Goal: Task Accomplishment & Management: Manage account settings

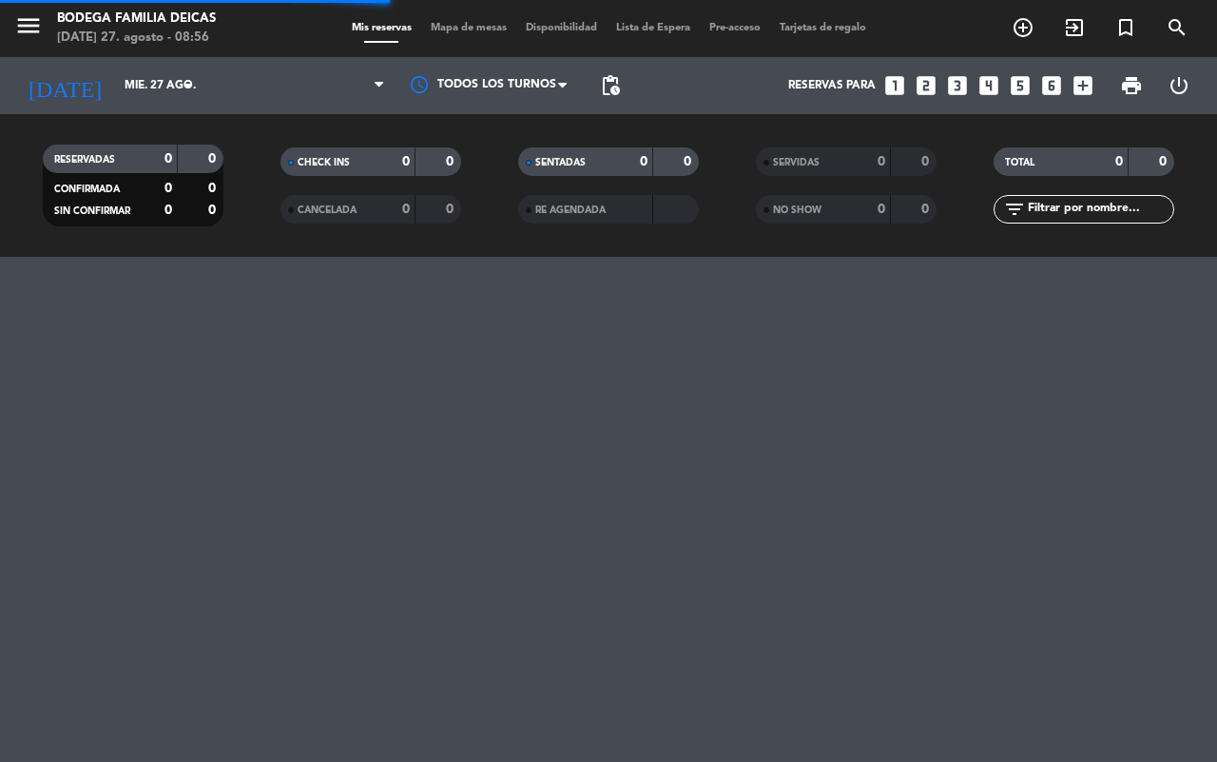
click at [115, 84] on input "mié. 27 ago." at bounding box center [190, 85] width 151 height 32
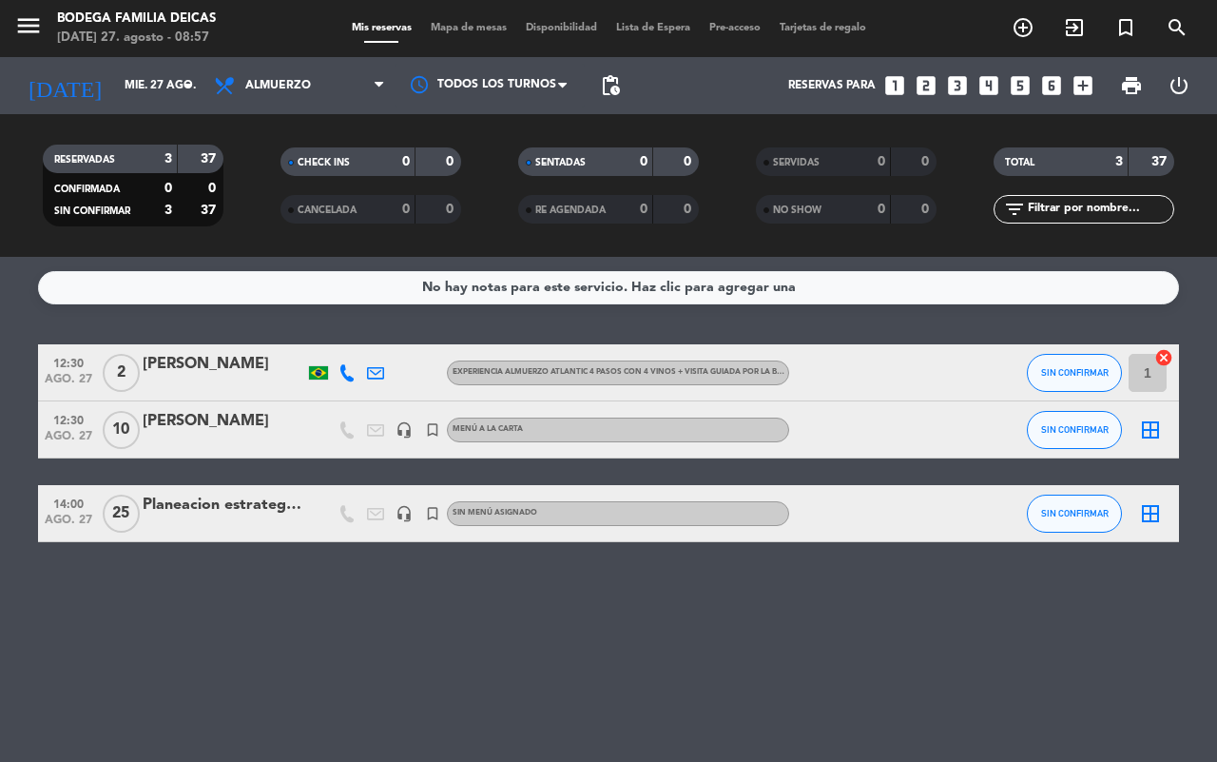
click at [219, 523] on div at bounding box center [224, 525] width 162 height 15
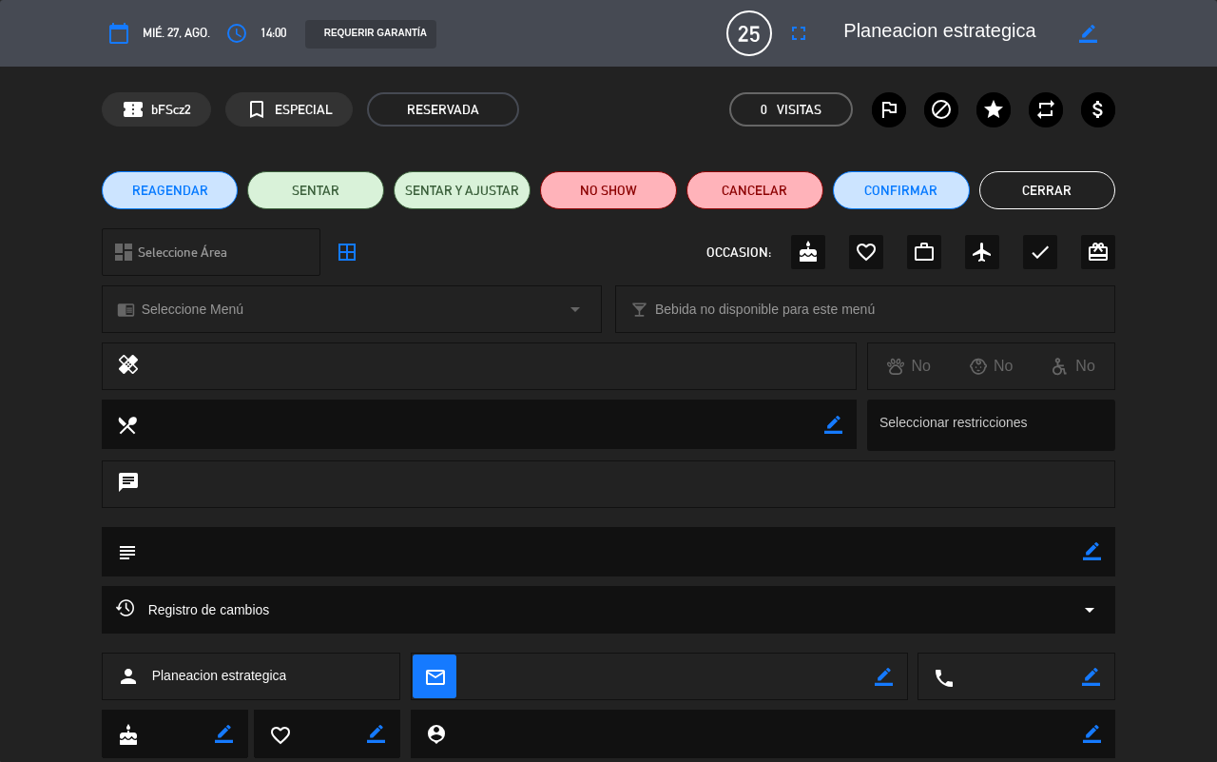
click at [1028, 188] on button "Cerrar" at bounding box center [1048, 190] width 137 height 38
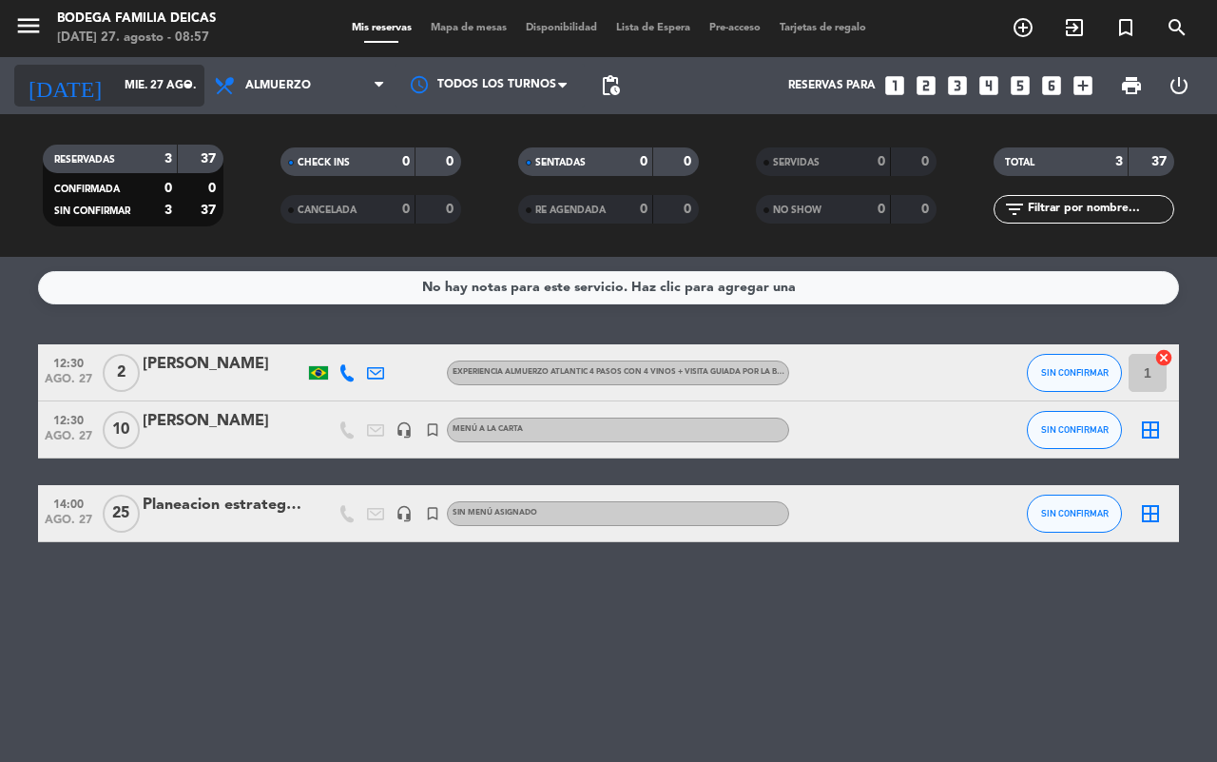
click at [116, 73] on input "mié. 27 ago." at bounding box center [190, 85] width 151 height 32
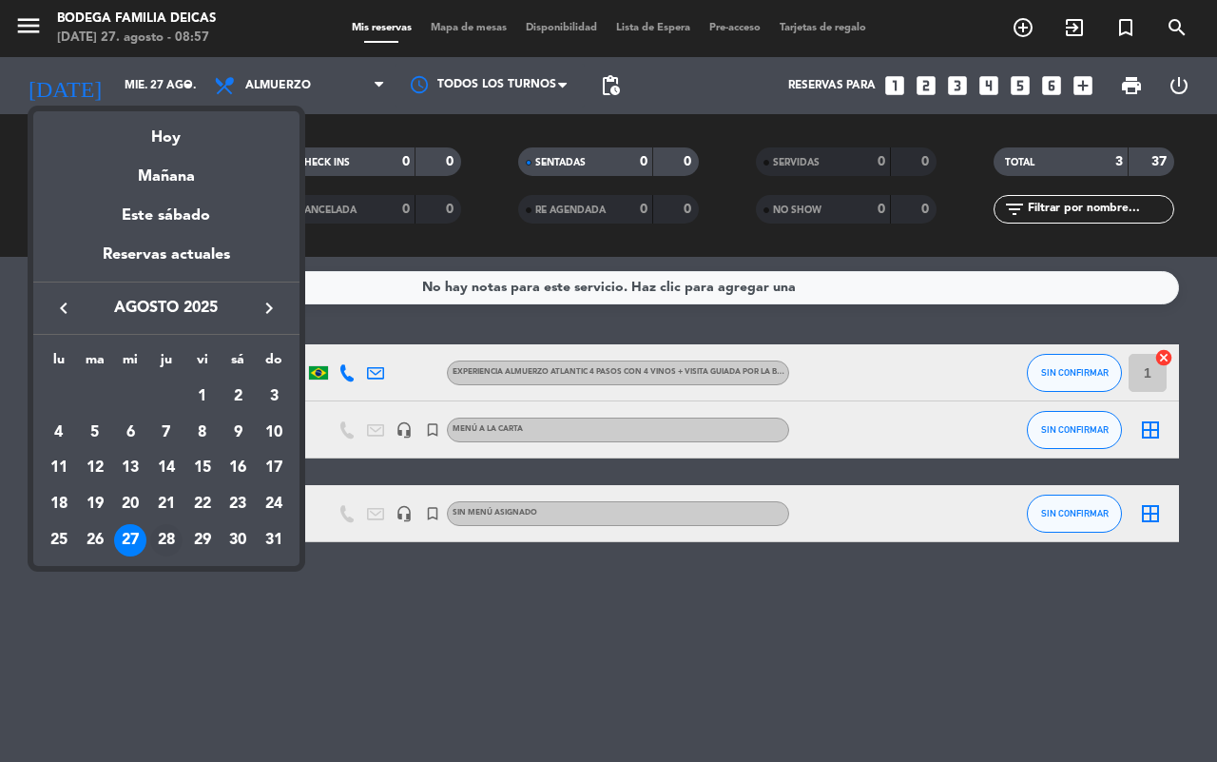
click at [164, 530] on div "28" at bounding box center [166, 540] width 32 height 32
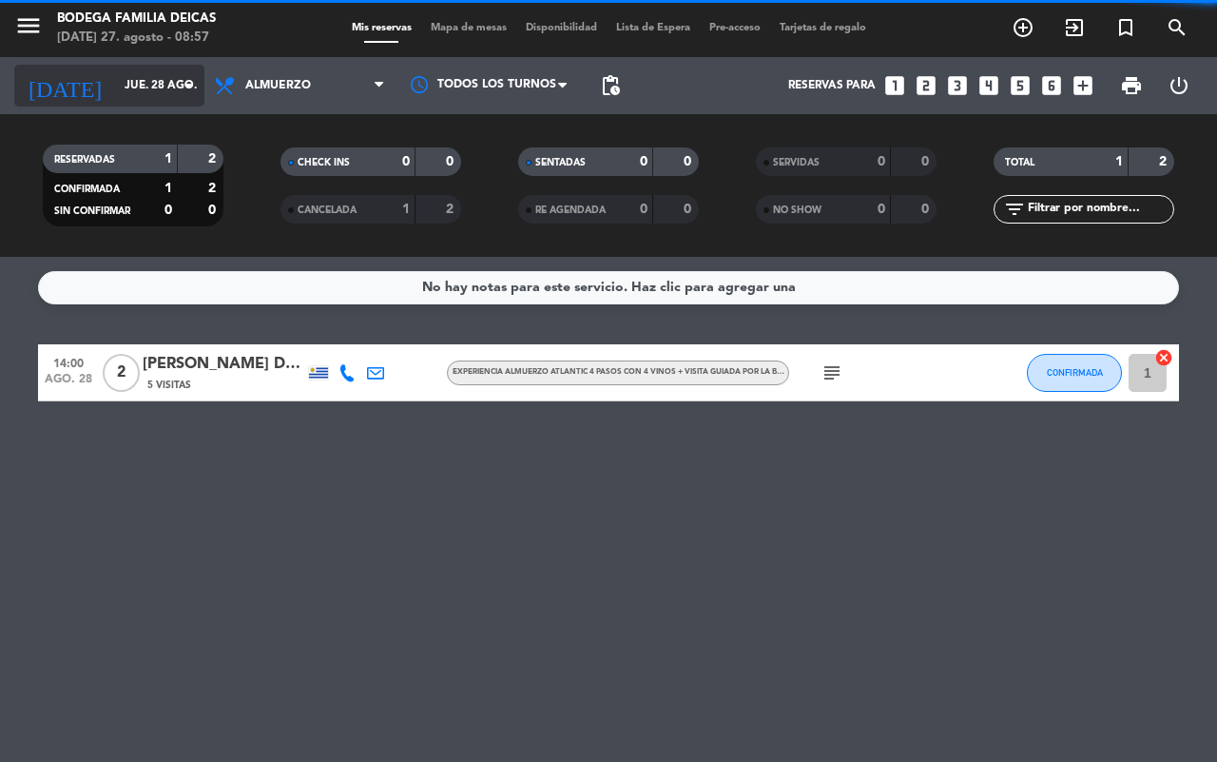
click at [115, 88] on input "jue. 28 ago." at bounding box center [190, 85] width 151 height 32
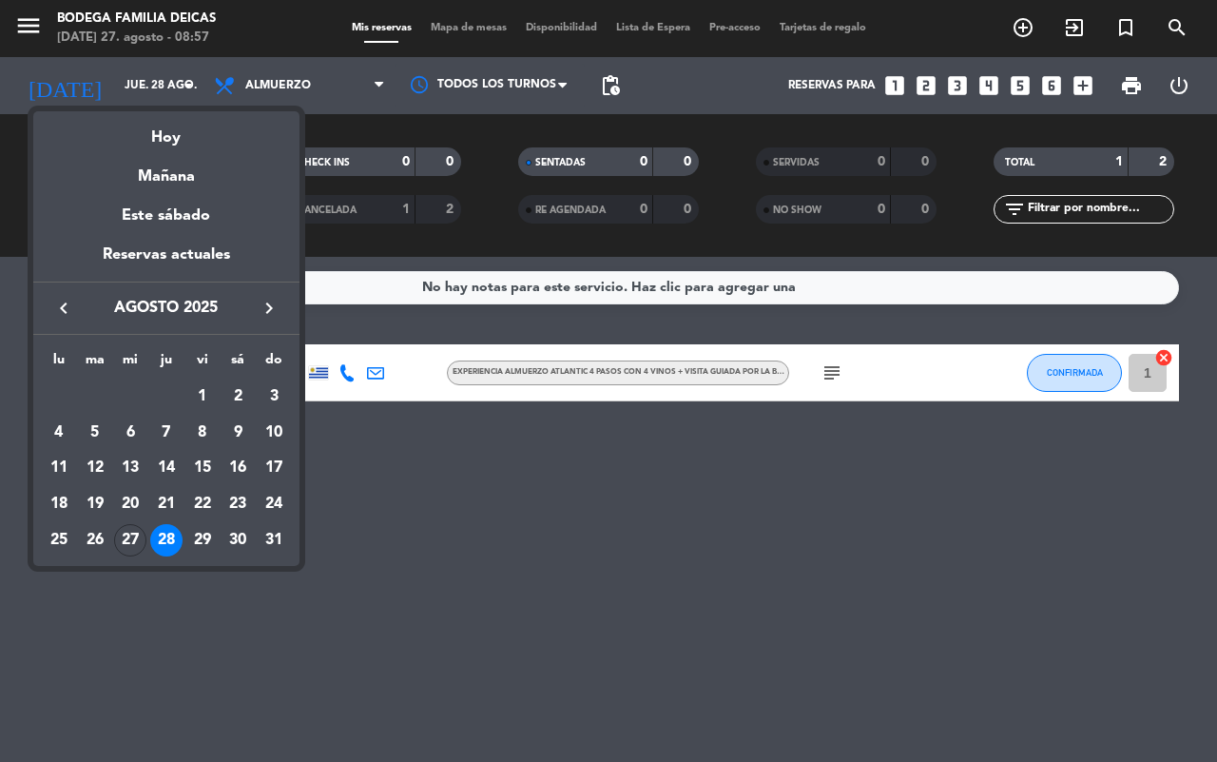
click at [121, 545] on div "27" at bounding box center [130, 540] width 32 height 32
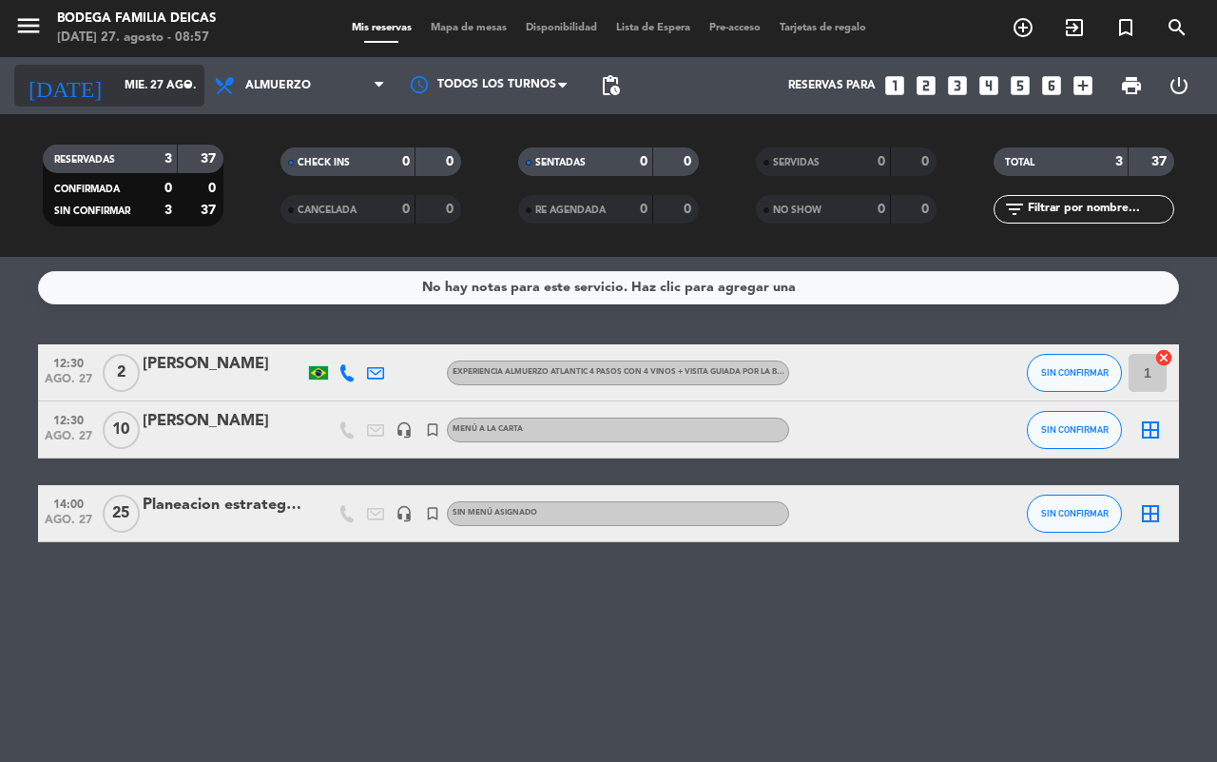
click at [144, 98] on input "mié. 27 ago." at bounding box center [190, 85] width 151 height 32
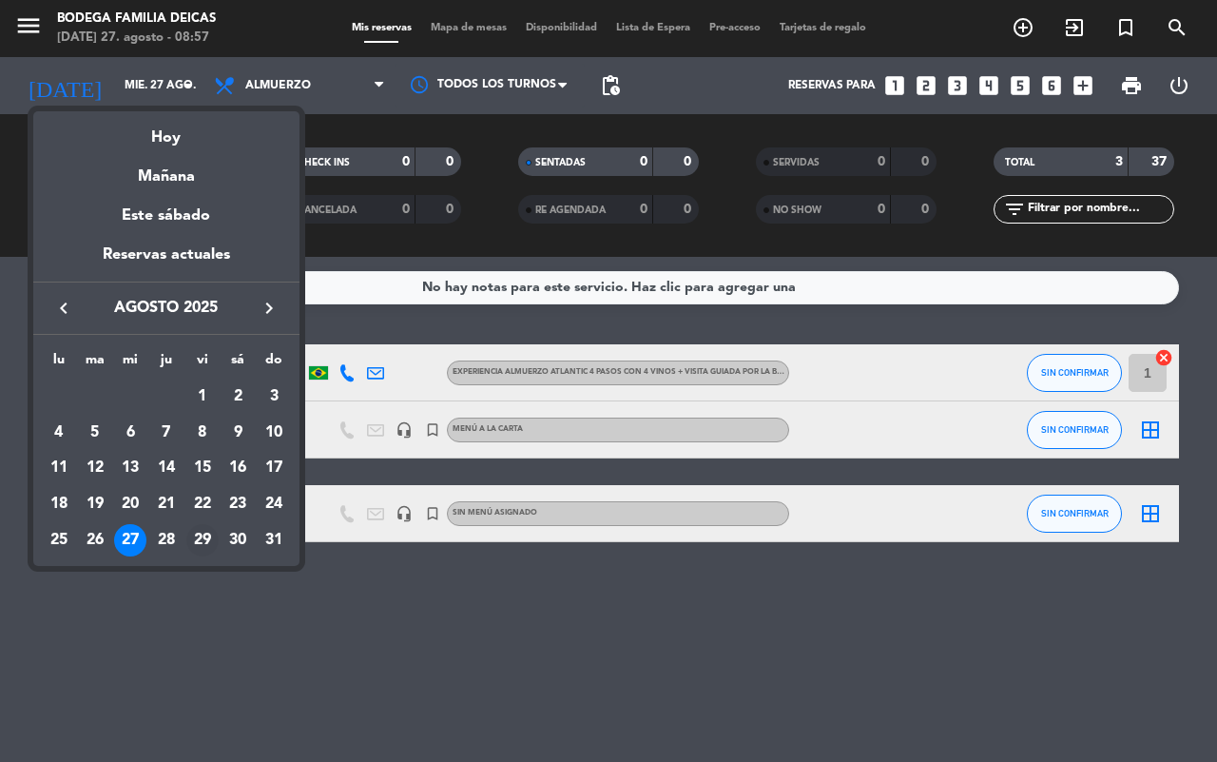
click at [210, 538] on div "29" at bounding box center [202, 540] width 32 height 32
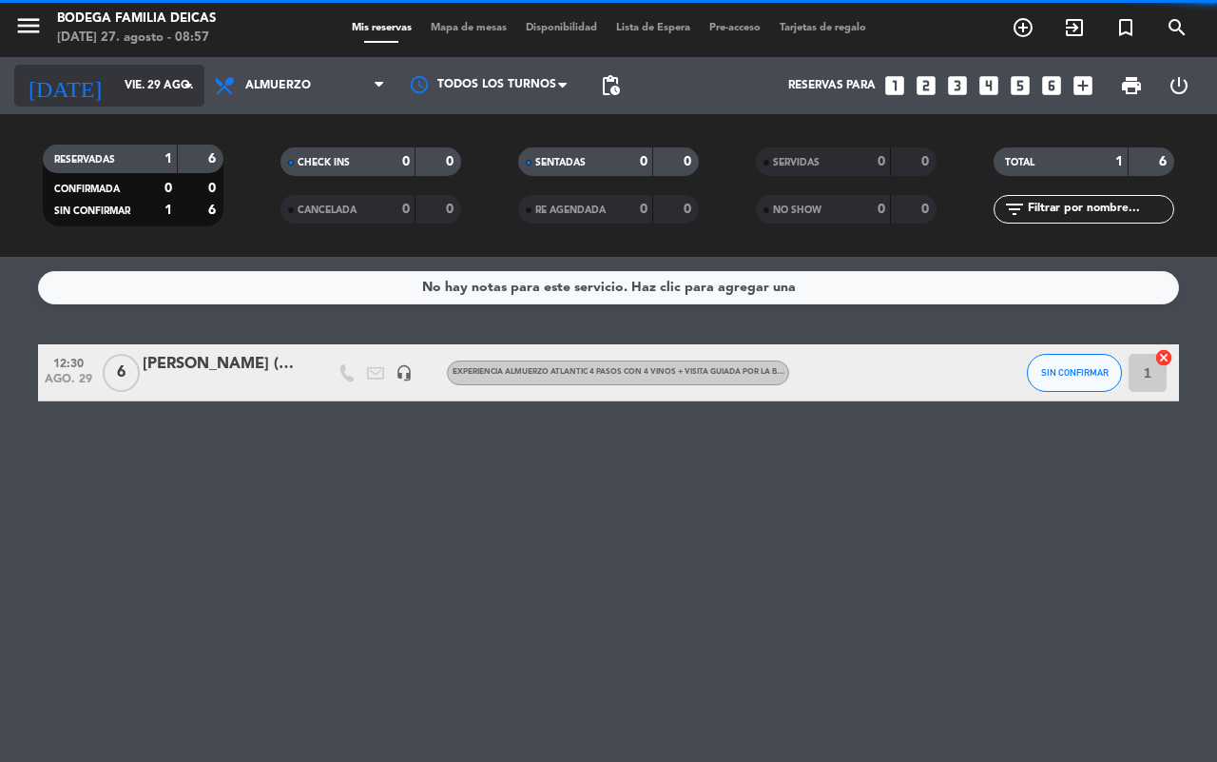
click at [122, 82] on input "vie. 29 ago." at bounding box center [190, 85] width 151 height 32
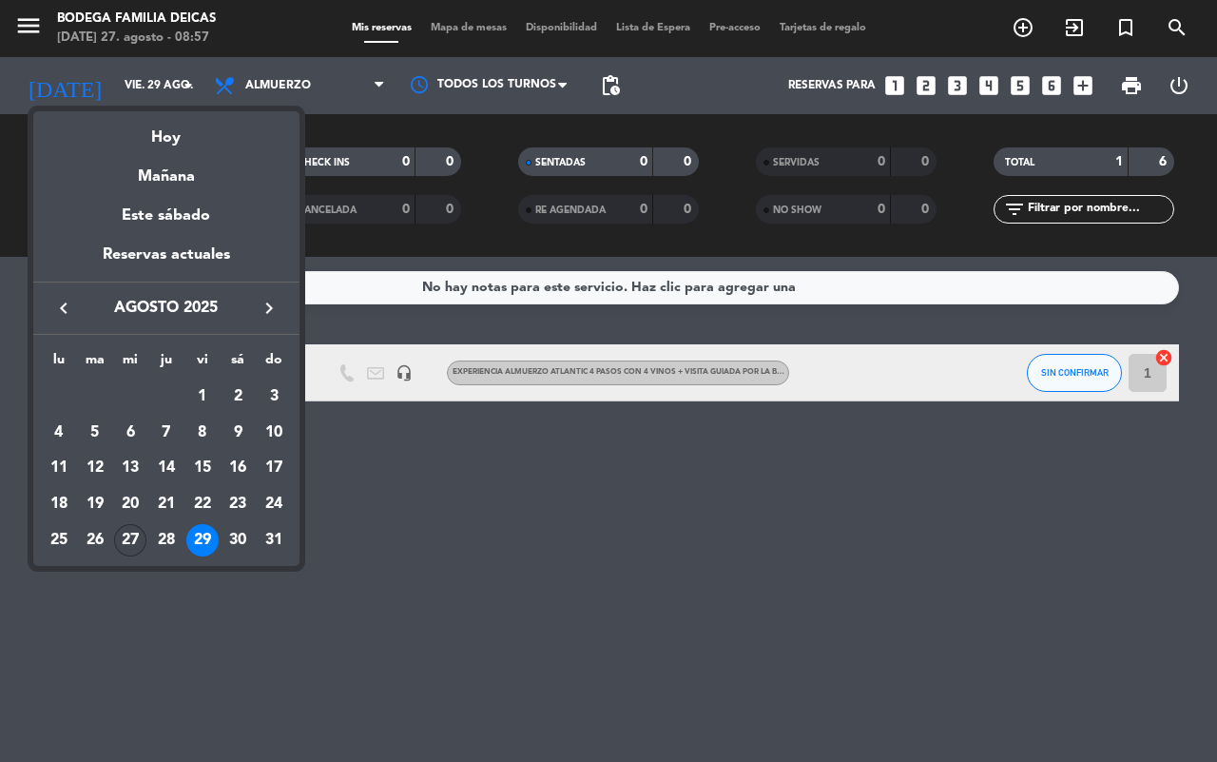
click at [131, 550] on div "27" at bounding box center [130, 540] width 32 height 32
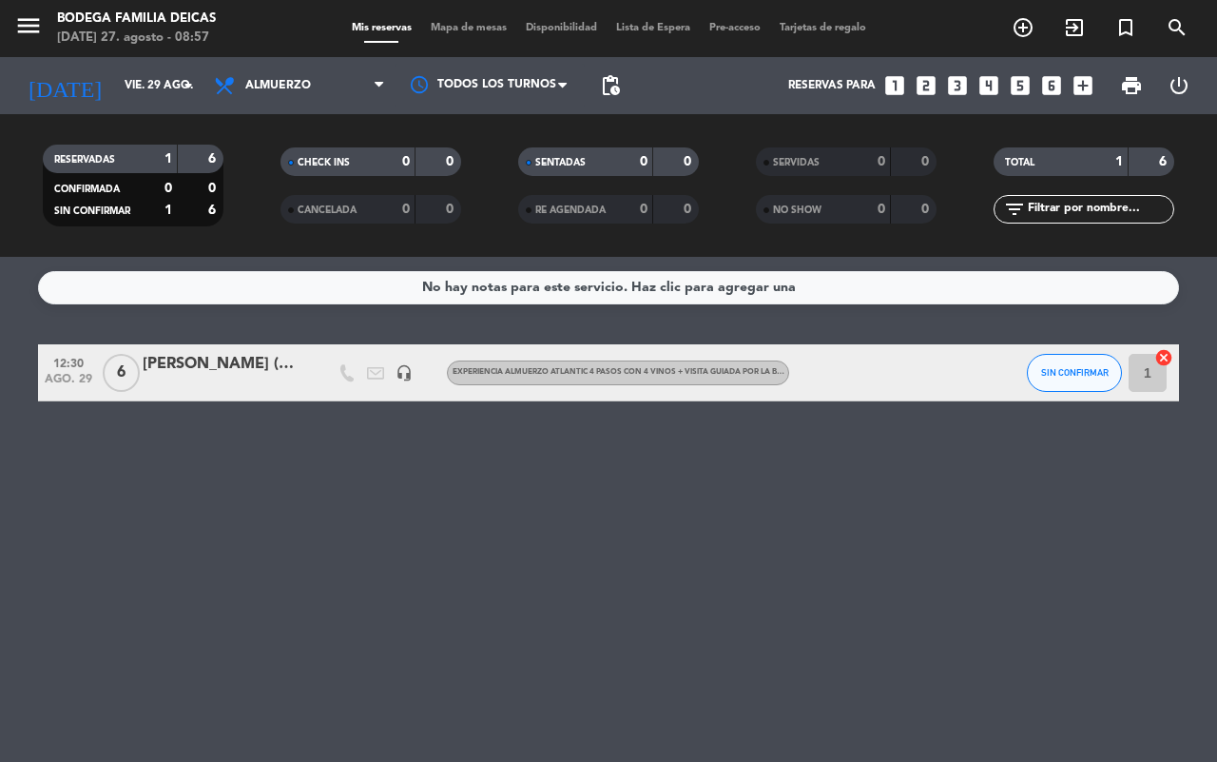
type input "mié. 27 ago."
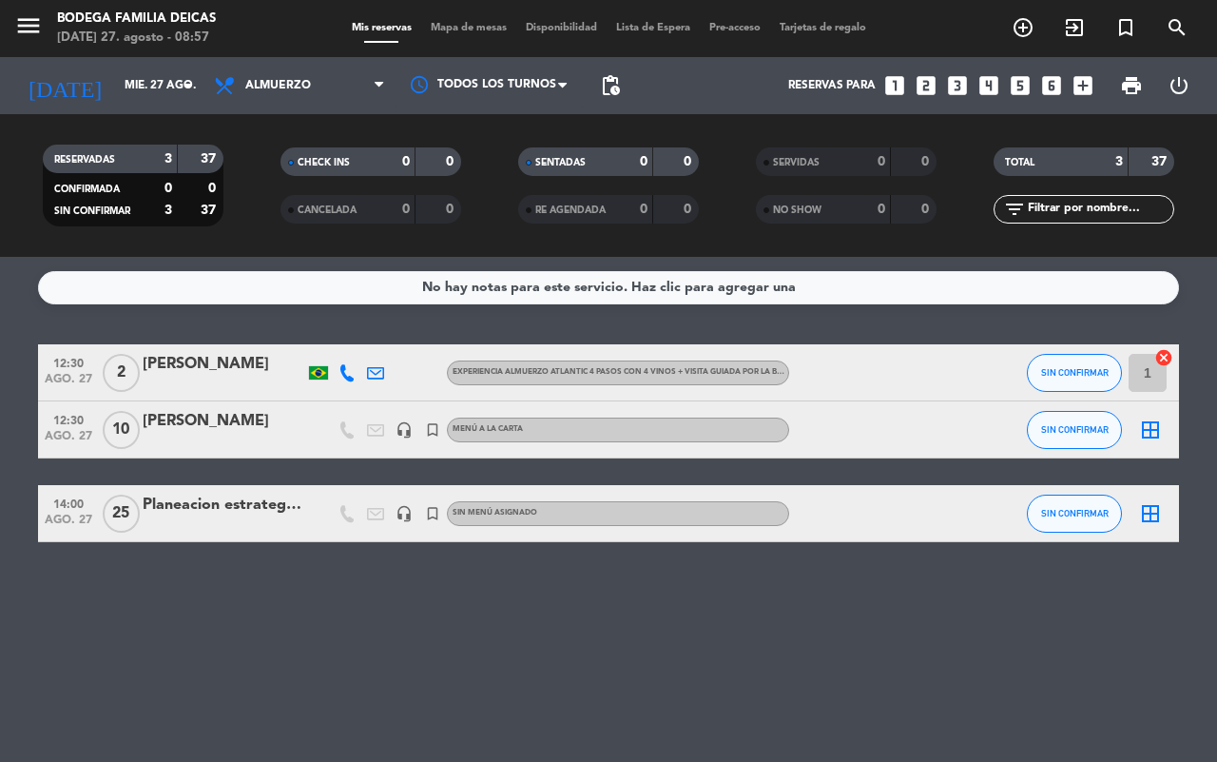
click at [748, 604] on div "No hay notas para este servicio. Haz clic para agregar una 12:30 [DATE] 2 [PERS…" at bounding box center [608, 509] width 1217 height 505
drag, startPoint x: 392, startPoint y: 656, endPoint x: 378, endPoint y: 634, distance: 26.1
click at [392, 654] on div "No hay notas para este servicio. Haz clic para agregar una 12:30 [DATE] 2 [PERS…" at bounding box center [608, 509] width 1217 height 505
click at [122, 79] on input "mié. 27 ago." at bounding box center [190, 85] width 151 height 32
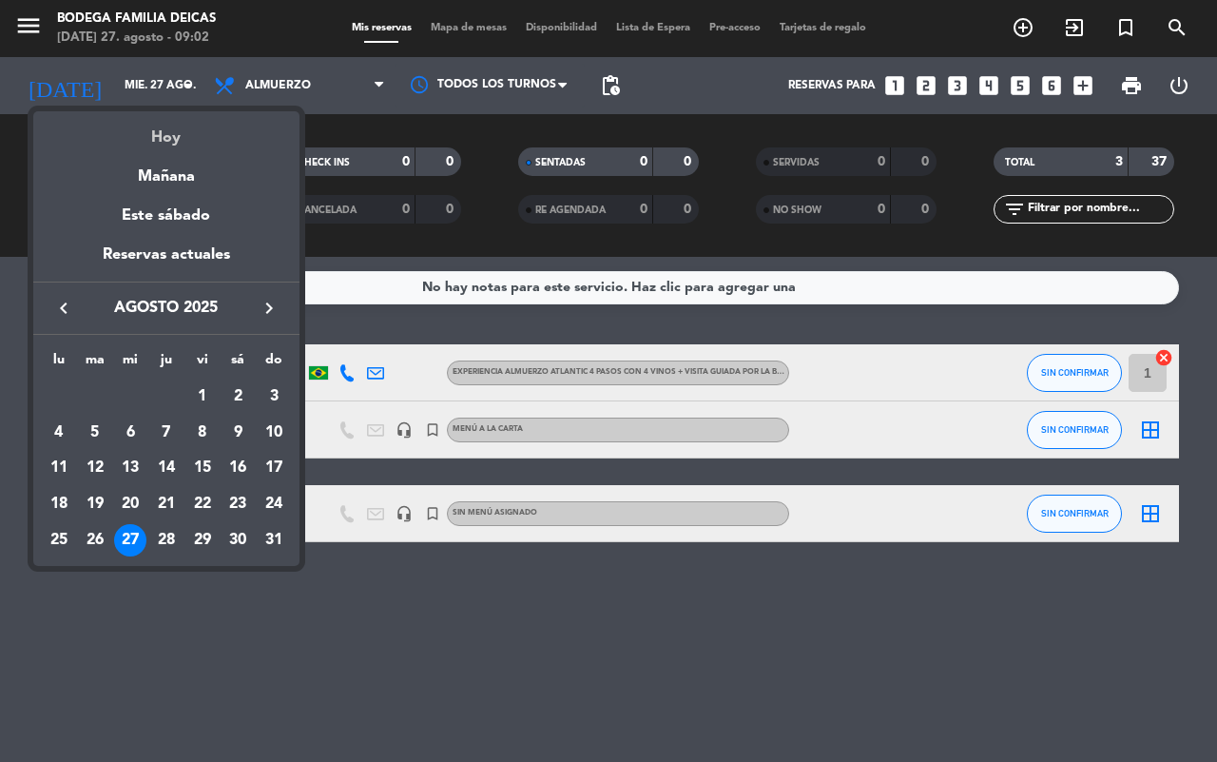
click at [160, 124] on div "Hoy" at bounding box center [166, 130] width 266 height 39
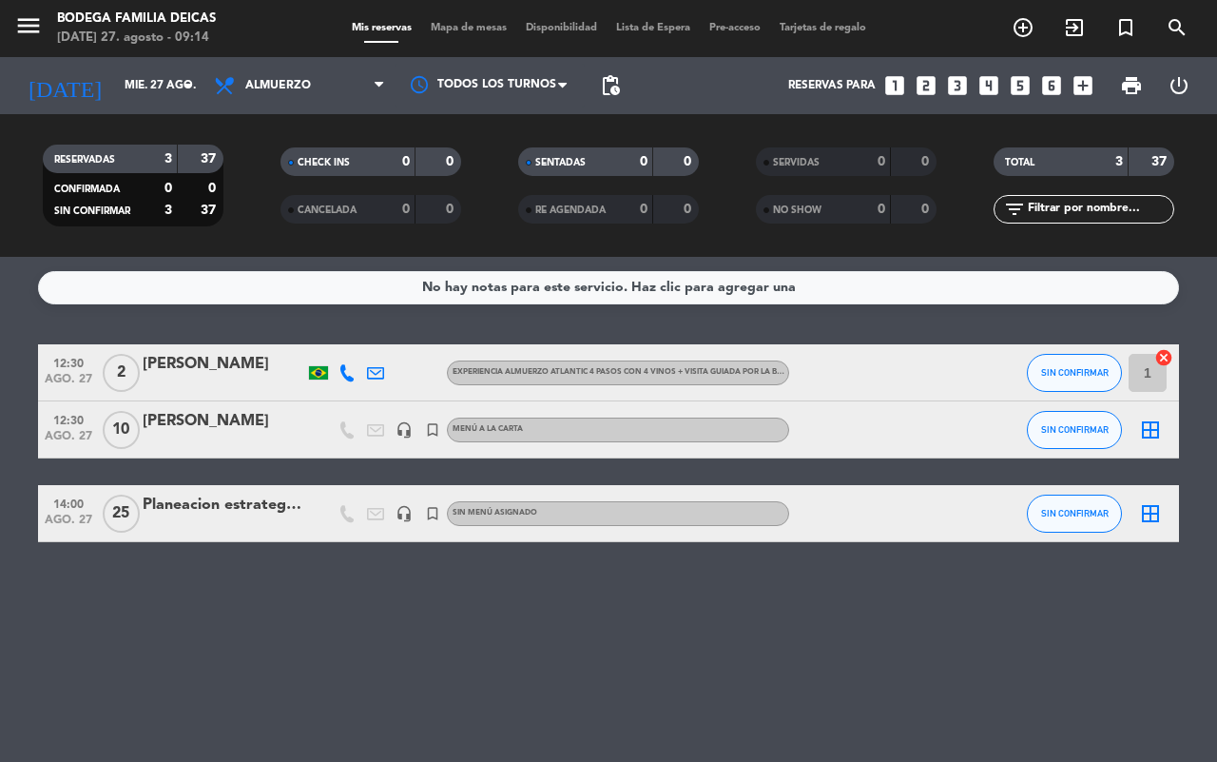
click at [234, 437] on div at bounding box center [224, 442] width 162 height 15
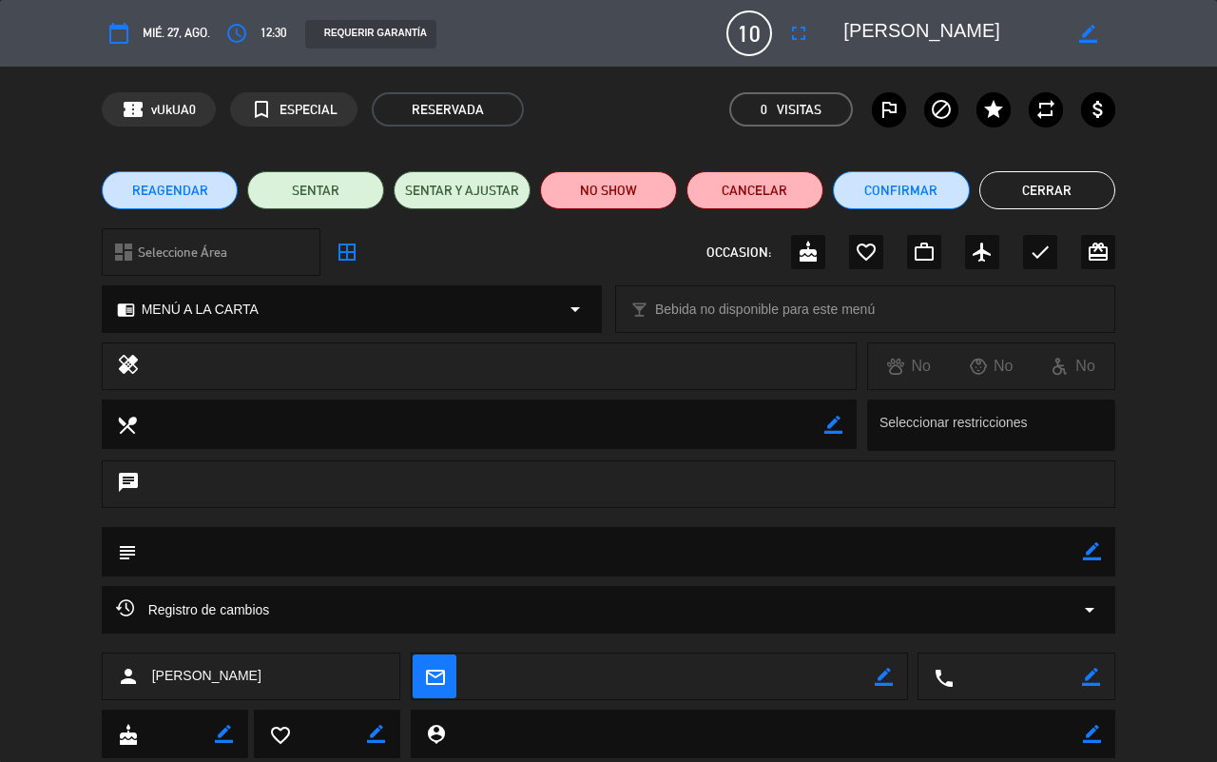
click at [1065, 195] on button "Cerrar" at bounding box center [1048, 190] width 137 height 38
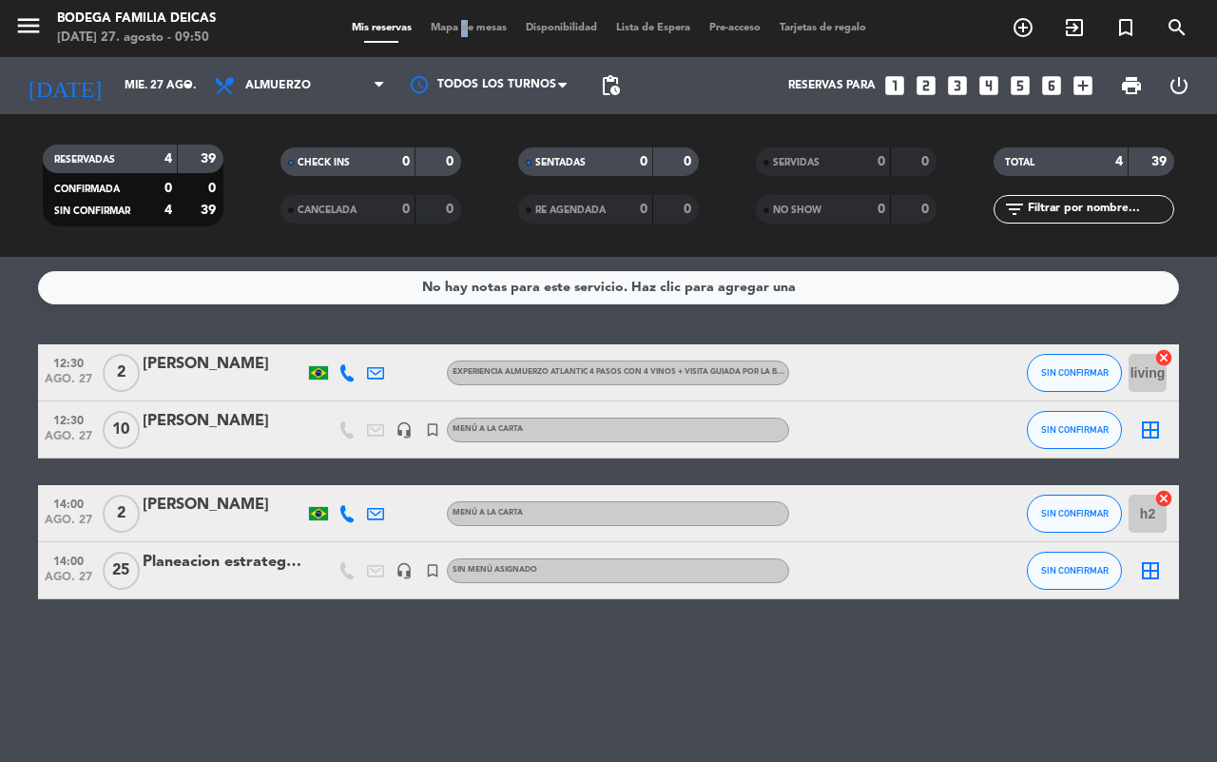
click at [454, 29] on span "Mapa de mesas" at bounding box center [468, 28] width 95 height 10
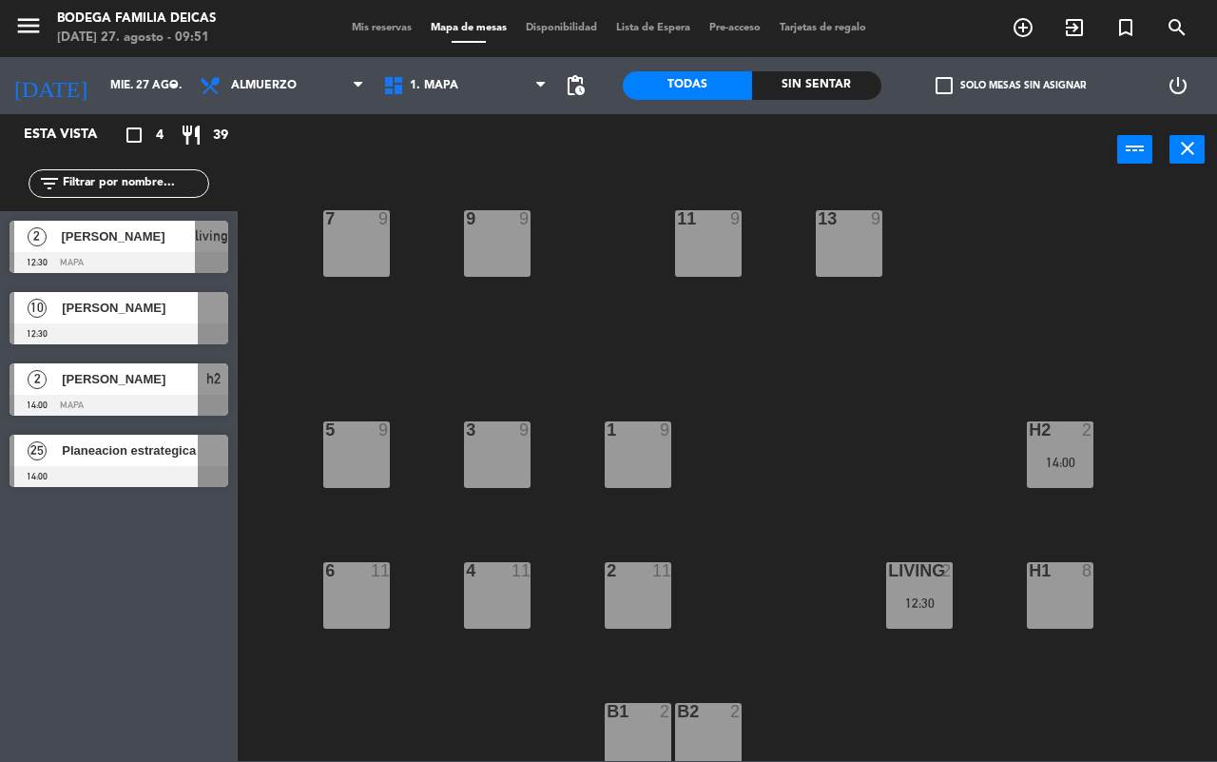
scroll to position [157, 0]
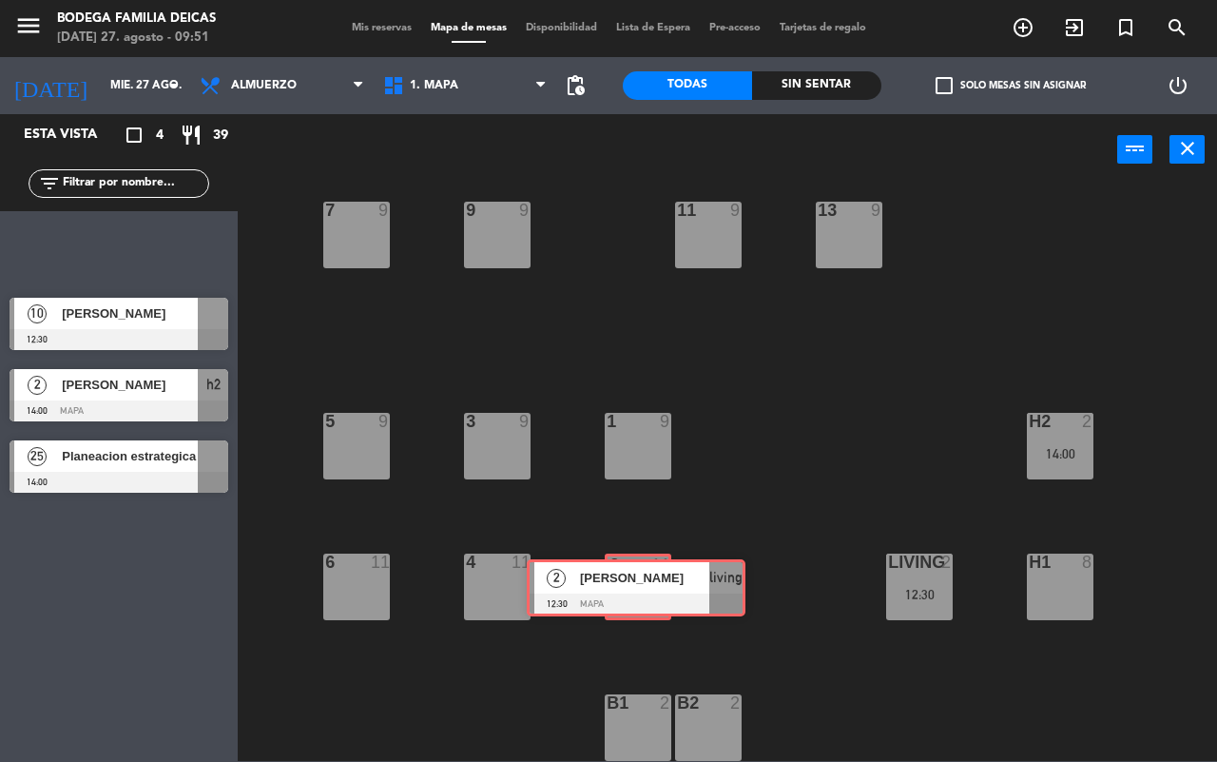
drag, startPoint x: 136, startPoint y: 263, endPoint x: 653, endPoint y: 602, distance: 618.3
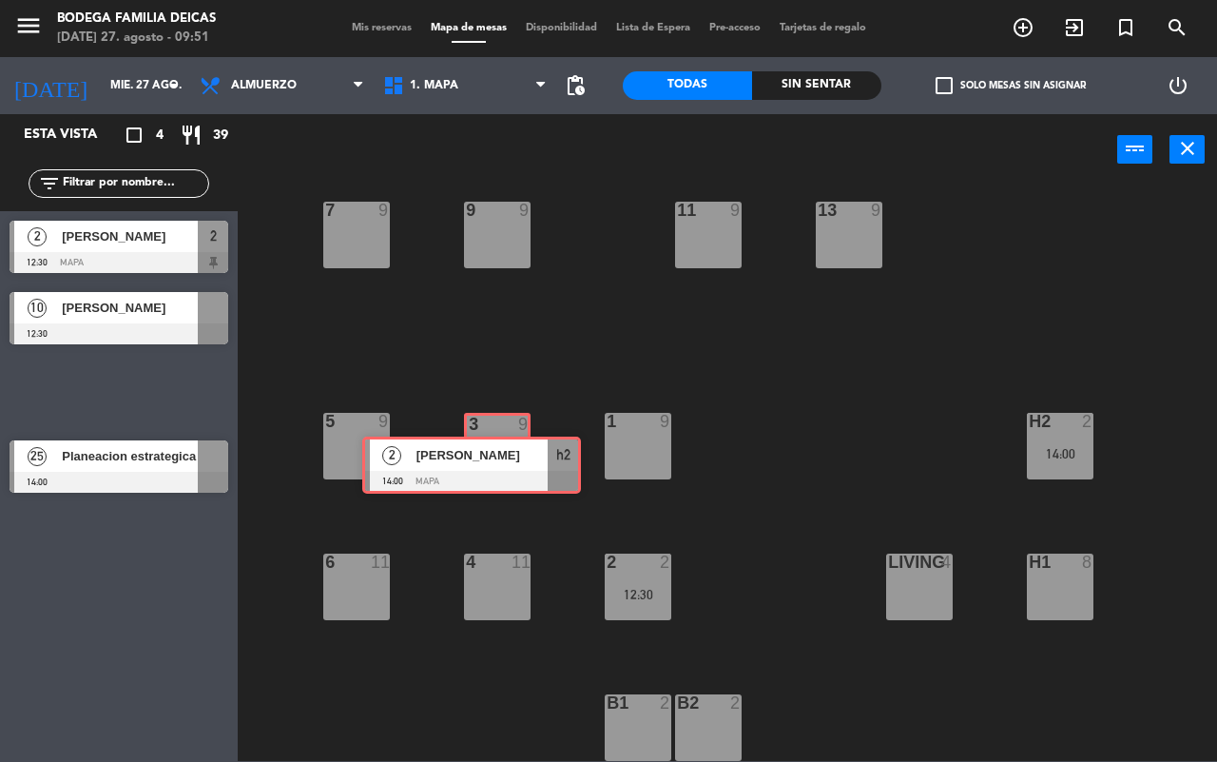
drag, startPoint x: 152, startPoint y: 383, endPoint x: 505, endPoint y: 457, distance: 360.4
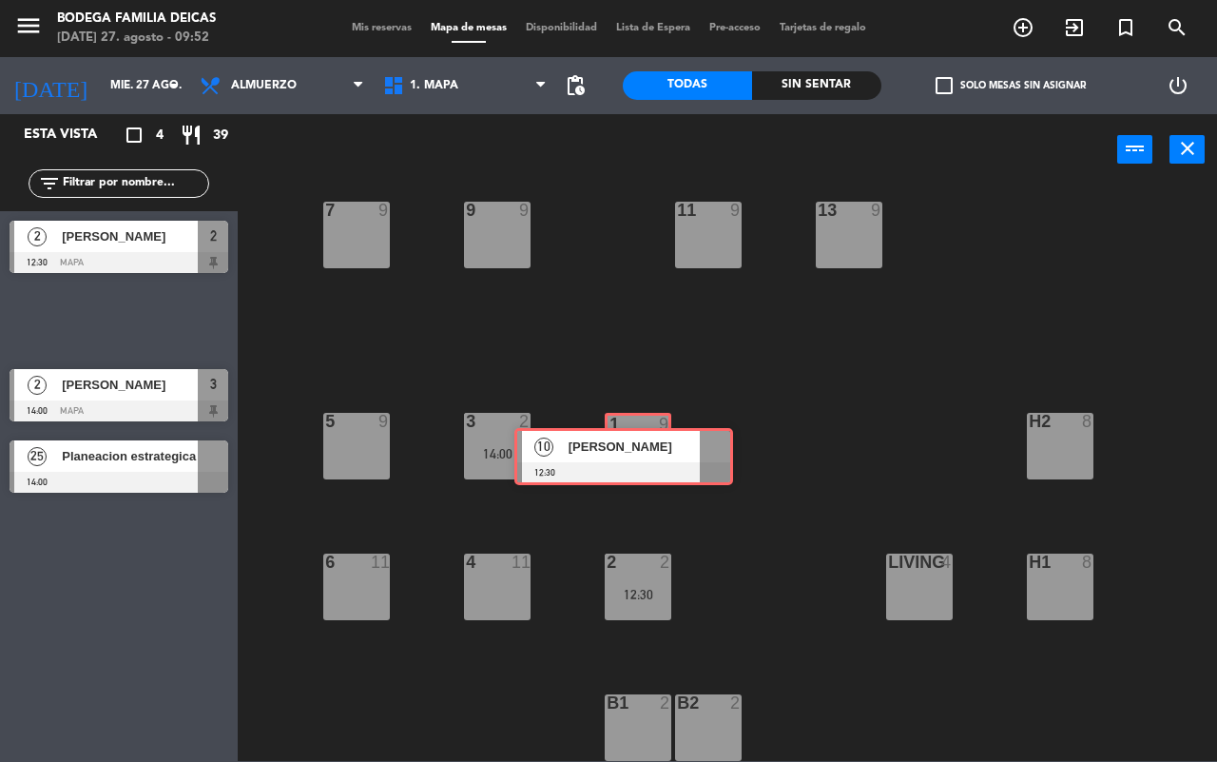
drag, startPoint x: 658, startPoint y: 457, endPoint x: 552, endPoint y: 326, distance: 169.0
click at [552, 326] on div "10 9 12 9 8 9 14 8 9 9 11 9 13 9 7 9 1 9 5 9 3 2 14:00 h2 8 2 2 12:30 6 11 4 11…" at bounding box center [733, 473] width 967 height 576
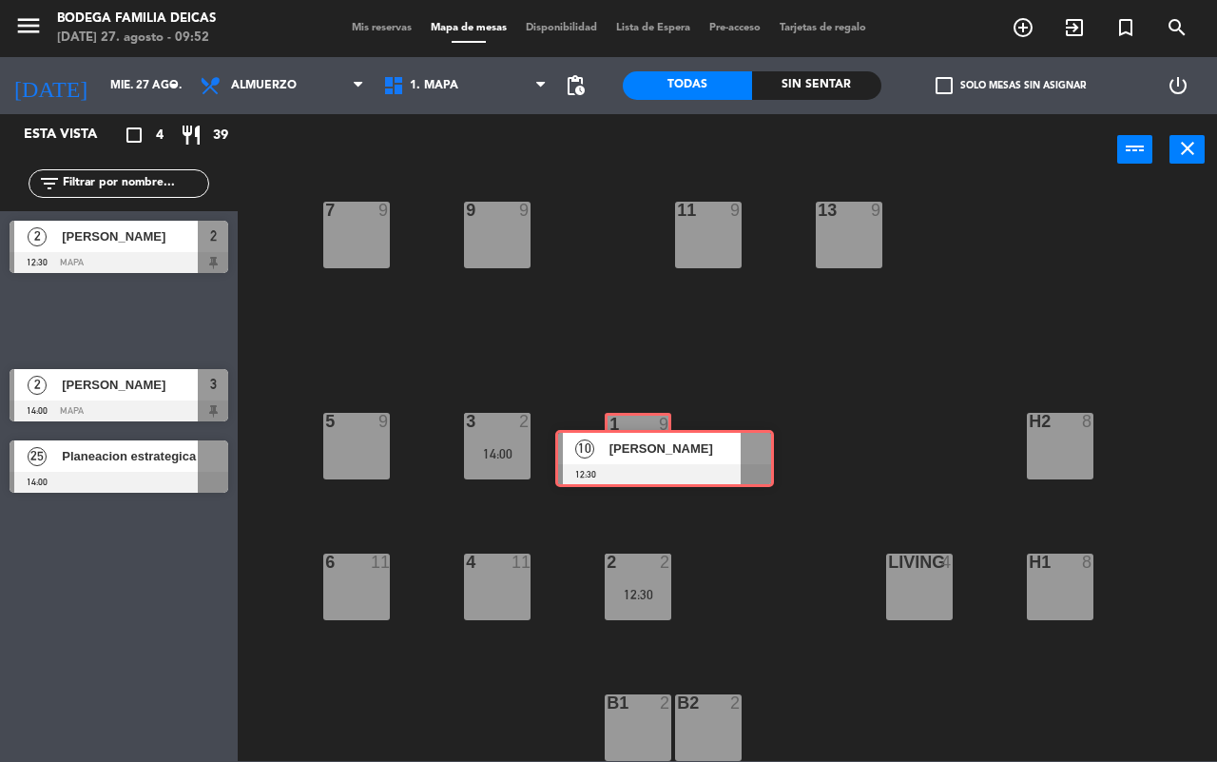
drag, startPoint x: 95, startPoint y: 316, endPoint x: 640, endPoint y: 454, distance: 562.1
click at [640, 454] on div "Esta vista crop_square 4 restaurant 39 filter_list 2 [PERSON_NAME] 12:30 Mapa 2…" at bounding box center [608, 437] width 1217 height 647
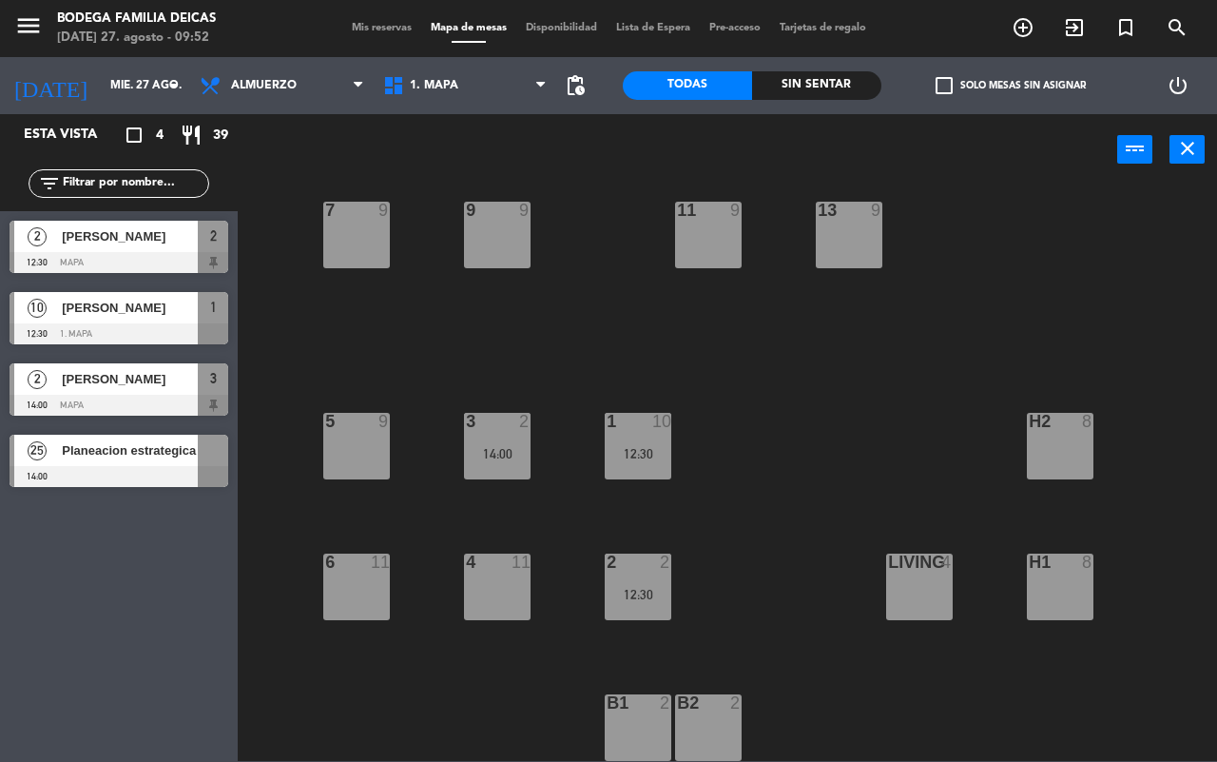
click at [568, 358] on div "10 9 12 9 8 9 14 8 9 9 11 9 13 9 7 9 1 10 12:30 5 9 3 2 14:00 h2 8 2 2 12:30 6 …" at bounding box center [733, 473] width 967 height 576
click at [374, 29] on span "Mis reservas" at bounding box center [381, 28] width 79 height 10
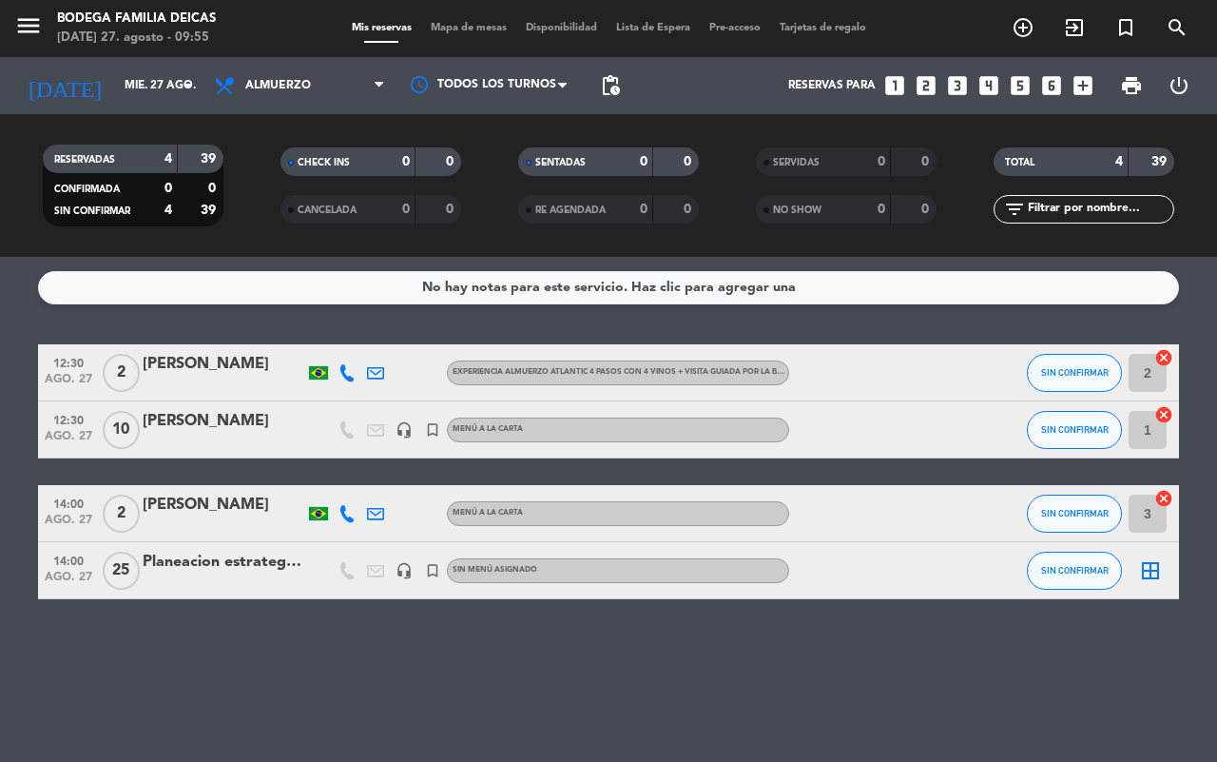
click at [468, 38] on div "menu Bodega Familia [PERSON_NAME] [DATE] 27. agosto - 09:55 Mis reservas Mapa d…" at bounding box center [608, 28] width 1217 height 57
click at [477, 12] on div "menu Bodega Familia [PERSON_NAME] [DATE] 27. agosto - 09:55 Mis reservas Mapa d…" at bounding box center [608, 28] width 1217 height 57
click at [485, 29] on span "Mapa de mesas" at bounding box center [468, 28] width 95 height 10
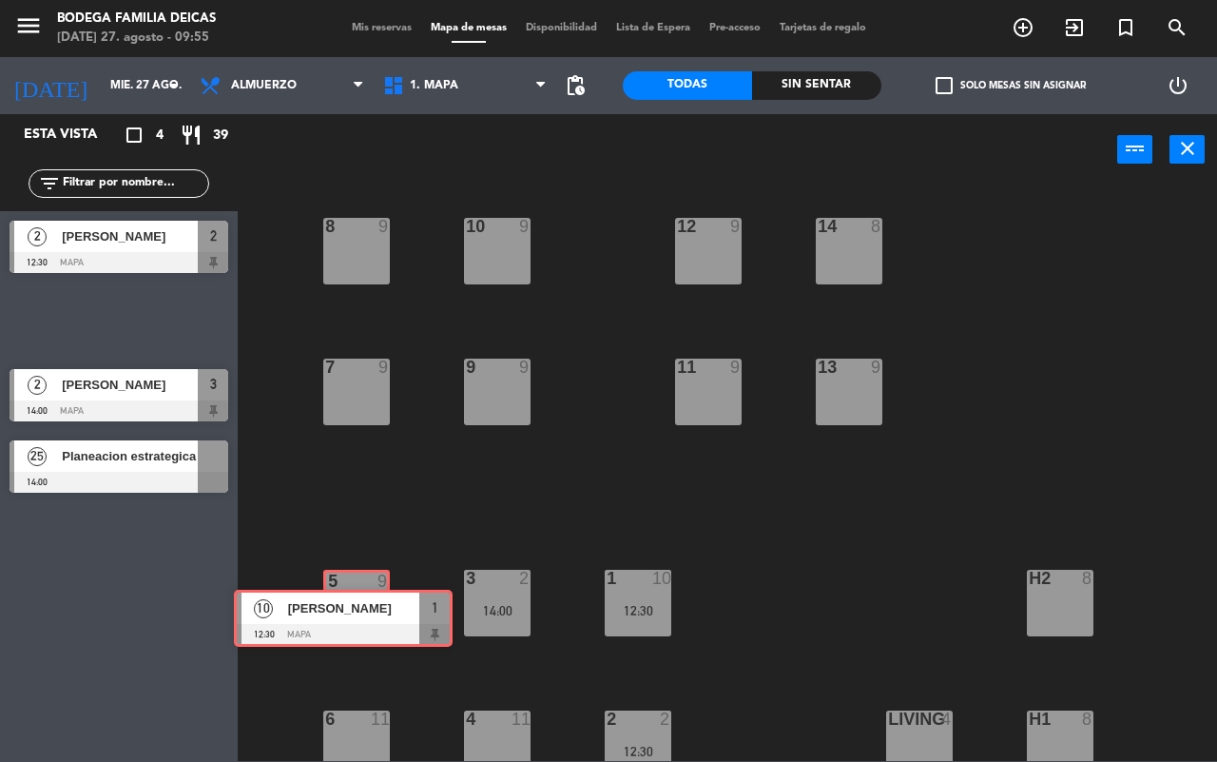
drag, startPoint x: 130, startPoint y: 321, endPoint x: 355, endPoint y: 618, distance: 372.8
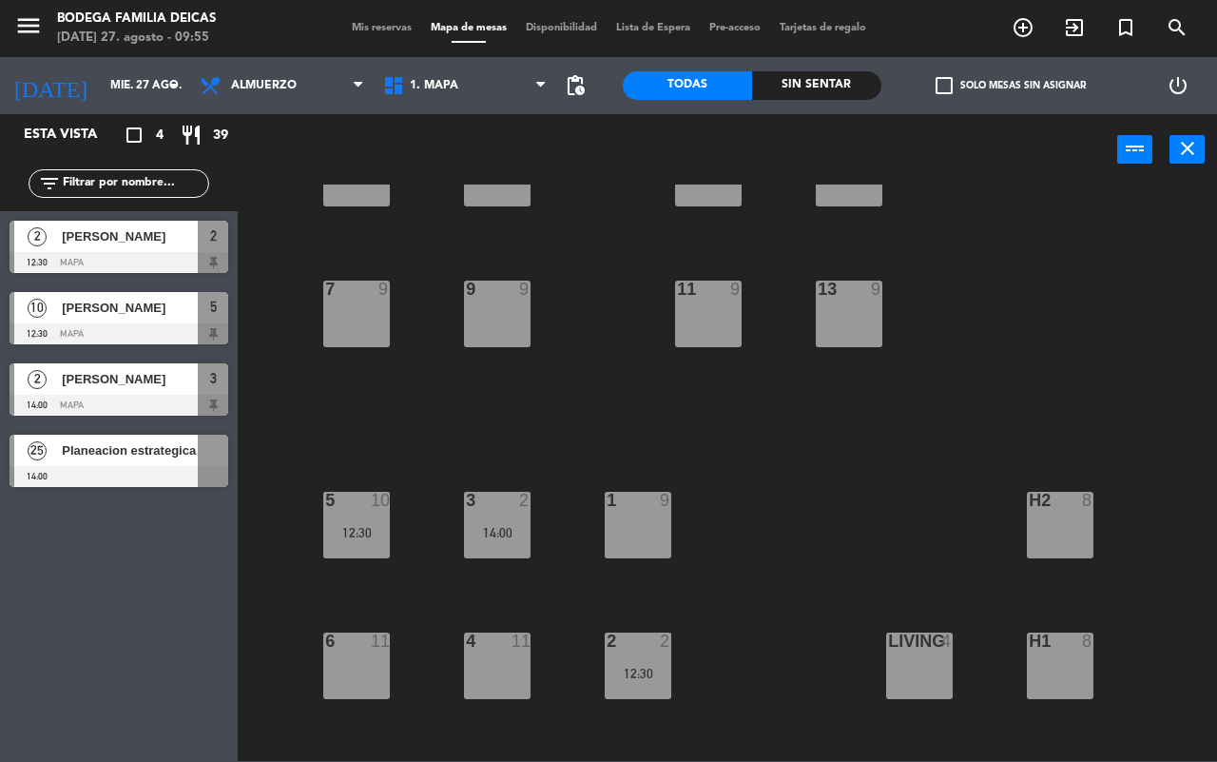
scroll to position [157, 0]
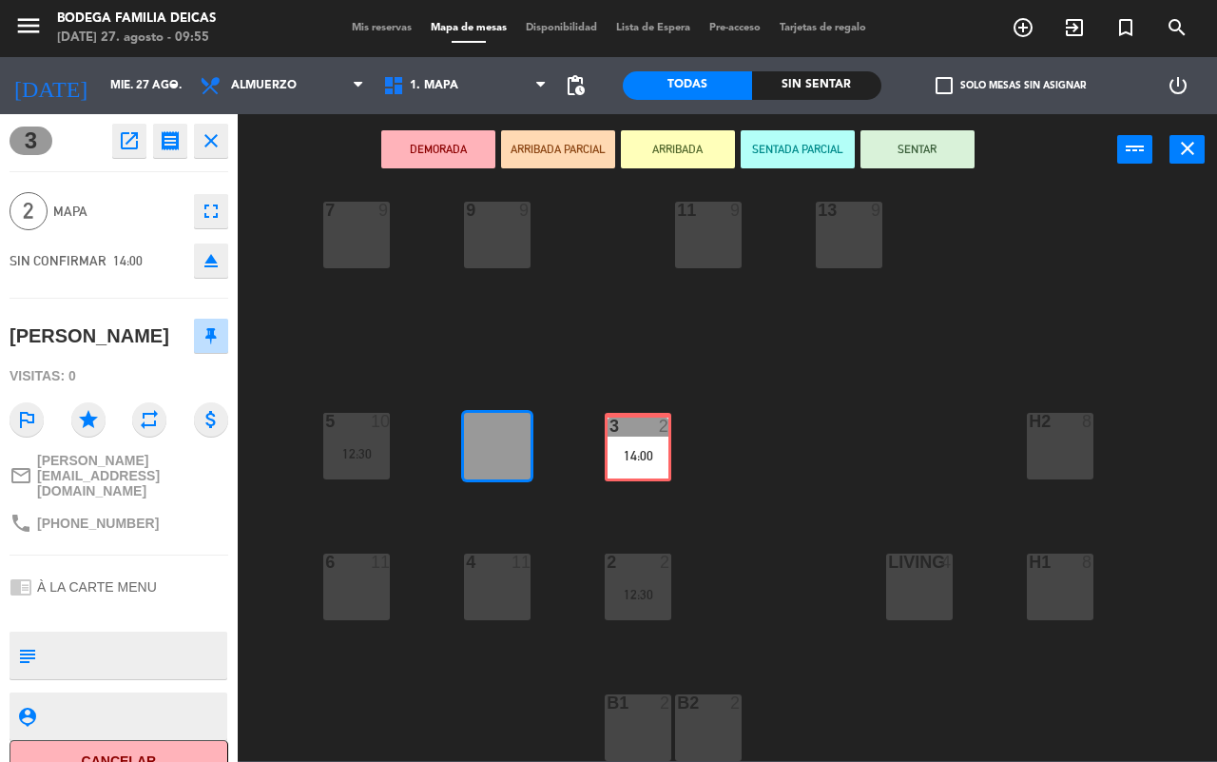
drag, startPoint x: 502, startPoint y: 454, endPoint x: 640, endPoint y: 457, distance: 137.9
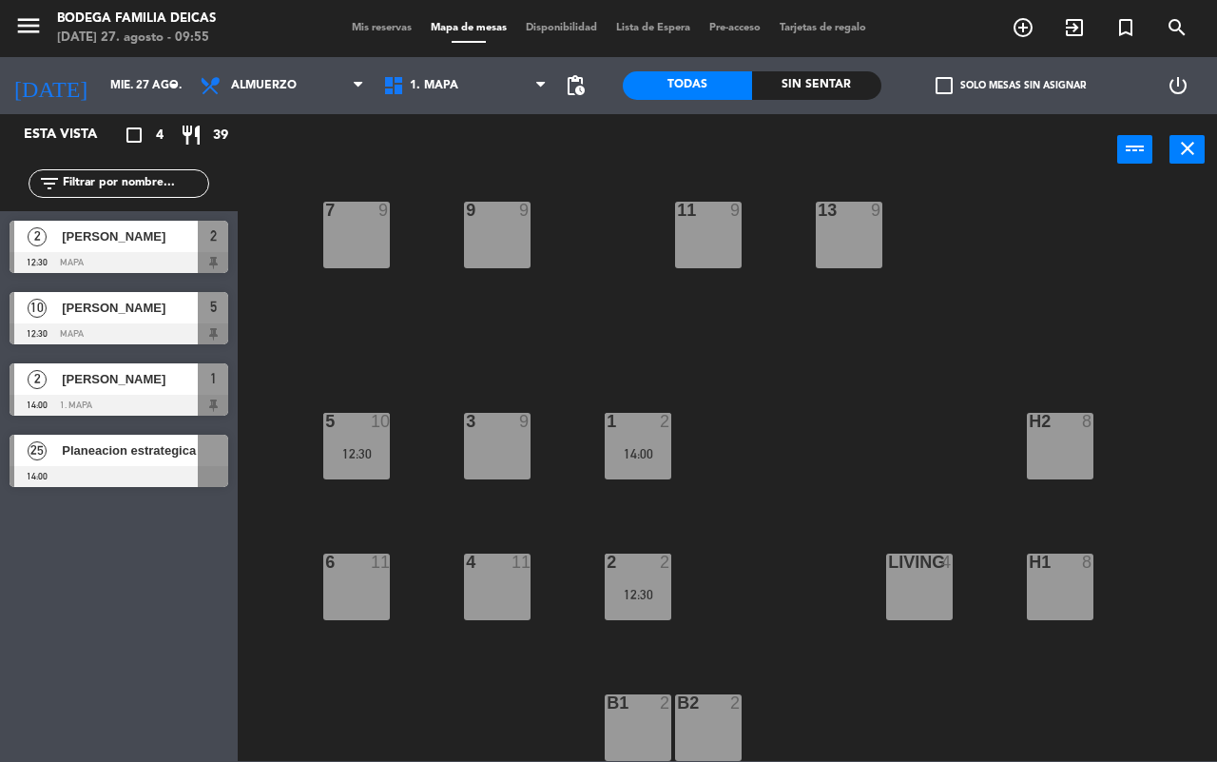
click at [744, 336] on div "10 9 12 9 8 9 14 8 9 9 11 9 13 9 7 9 1 2 14:00 5 10 12:30 3 9 h2 8 2 2 12:30 6 …" at bounding box center [733, 473] width 967 height 576
